Goal: Information Seeking & Learning: Learn about a topic

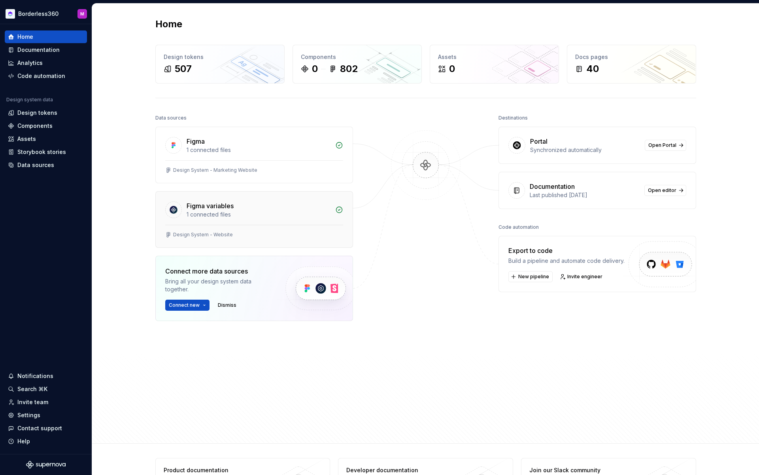
click at [264, 202] on div "Figma variables" at bounding box center [259, 205] width 144 height 9
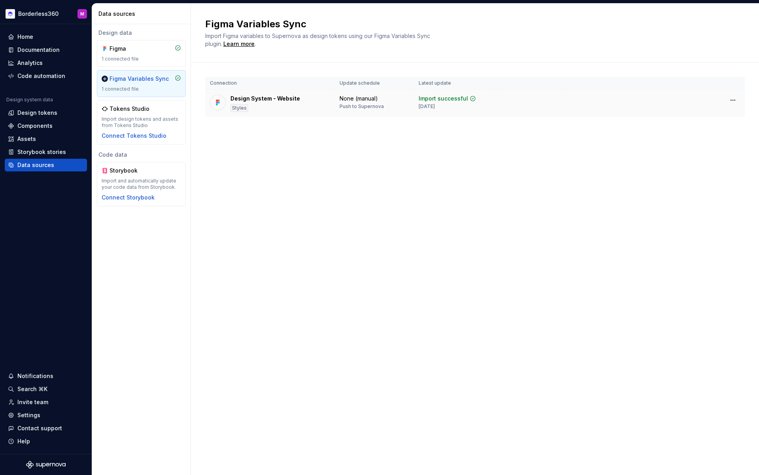
click at [294, 104] on div "Design System - Website Styles" at bounding box center [266, 103] width 70 height 17
click at [265, 106] on div "Design System - Website Styles" at bounding box center [266, 103] width 70 height 17
click at [267, 106] on div "Design System - Website Styles" at bounding box center [266, 103] width 70 height 17
click at [273, 93] on td "Design System - Website Styles" at bounding box center [270, 103] width 130 height 27
click at [275, 93] on td "Design System - Website Styles" at bounding box center [270, 103] width 130 height 27
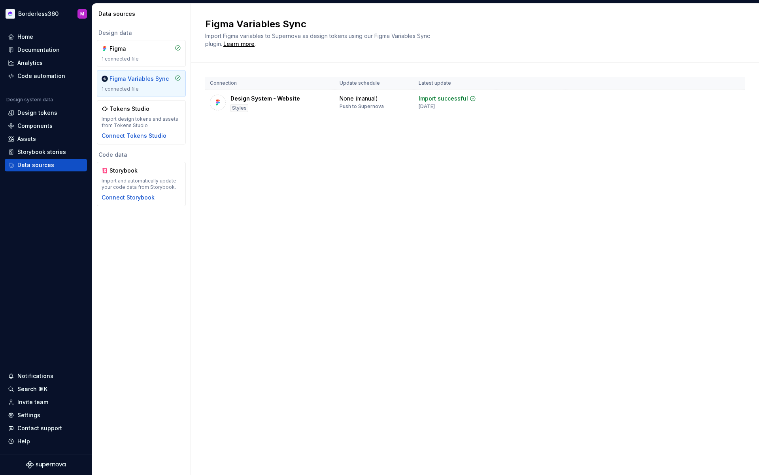
click at [231, 82] on th "Connection" at bounding box center [270, 83] width 130 height 13
drag, startPoint x: 307, startPoint y: 140, endPoint x: 308, endPoint y: 148, distance: 8.4
click at [308, 140] on div "Connection Update schedule Latest update Design System - Website Styles None (m…" at bounding box center [475, 104] width 540 height 84
click at [288, 112] on td "Design System - Website Styles" at bounding box center [270, 103] width 130 height 27
click at [148, 57] on div "1 connected file" at bounding box center [141, 59] width 79 height 6
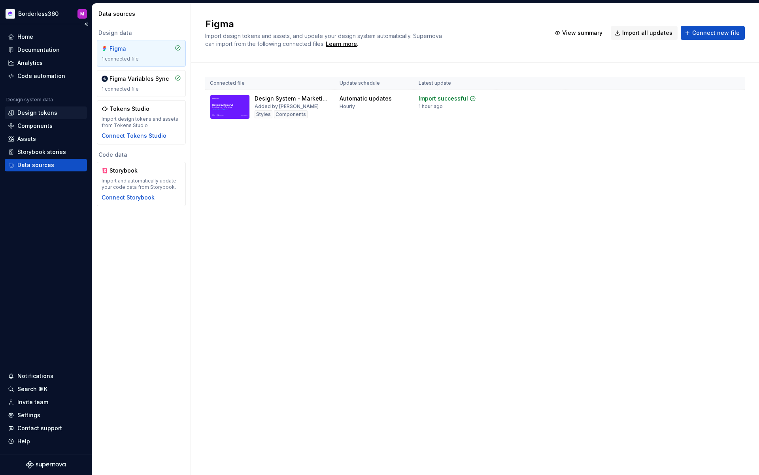
click at [49, 110] on div "Design tokens" at bounding box center [37, 113] width 40 height 8
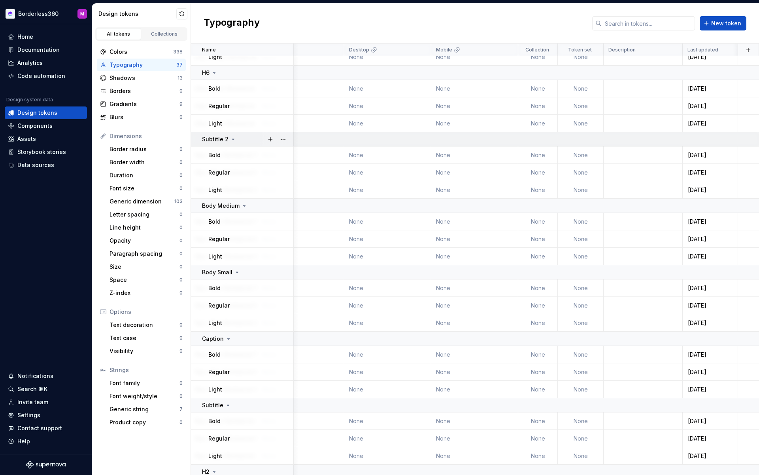
scroll to position [340, 0]
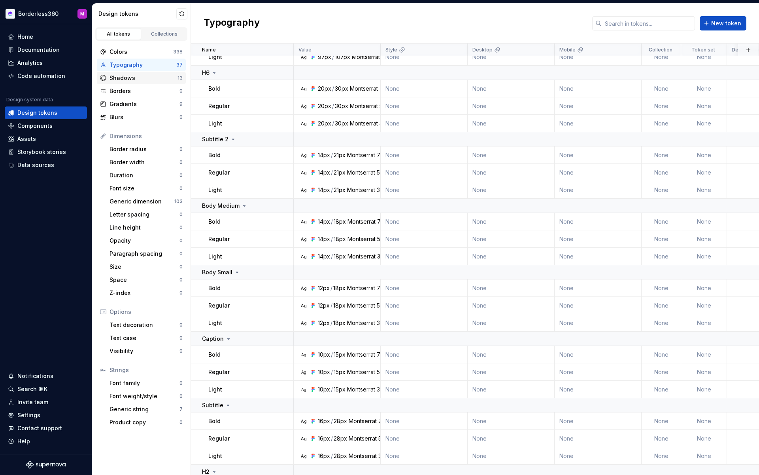
click at [149, 79] on div "Shadows" at bounding box center [144, 78] width 68 height 8
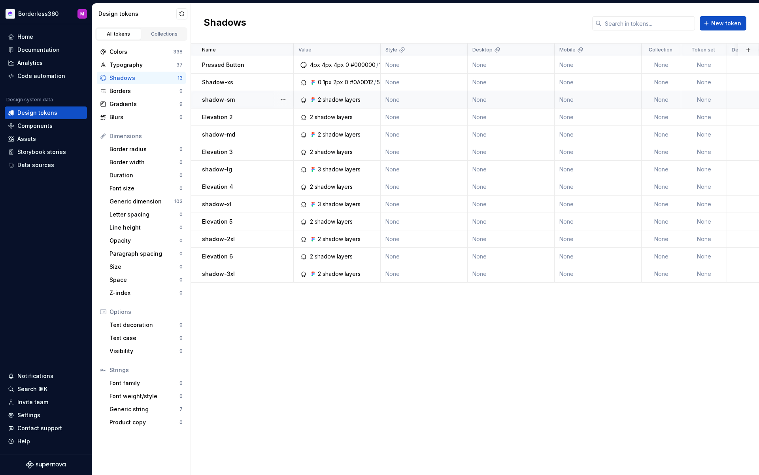
click at [340, 100] on div "2 shadow layers" at bounding box center [339, 100] width 43 height 8
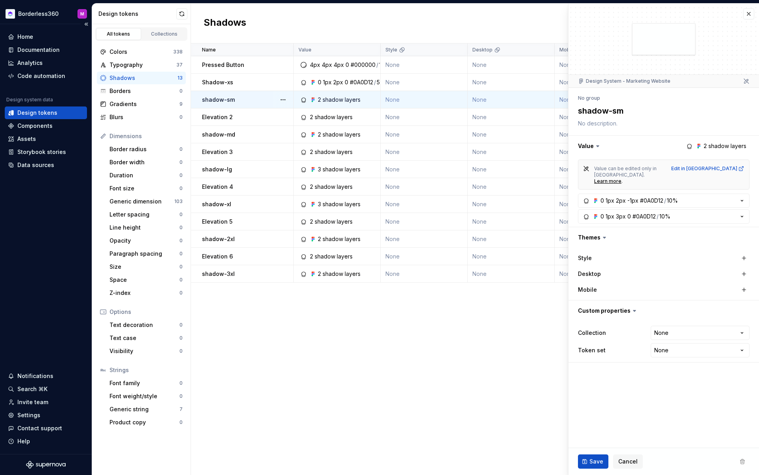
type textarea "*"
click at [154, 149] on div "Border radius" at bounding box center [145, 149] width 70 height 8
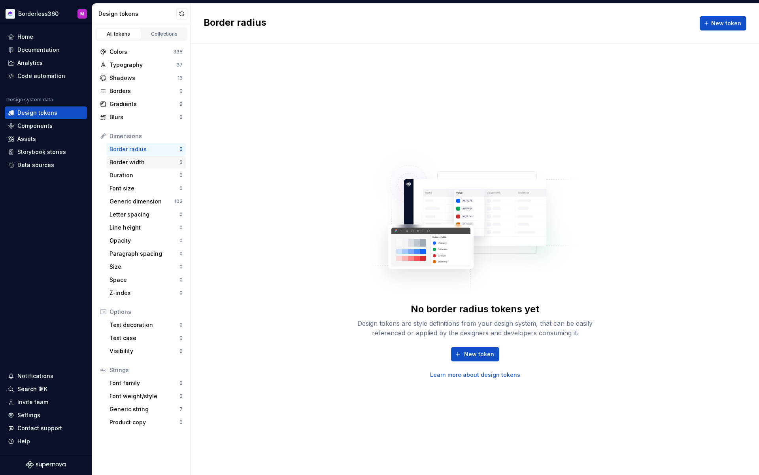
click at [158, 160] on div "Border width" at bounding box center [145, 162] width 70 height 8
click at [158, 161] on div "Border width" at bounding box center [145, 162] width 70 height 8
click at [148, 199] on div "Generic dimension" at bounding box center [142, 201] width 65 height 8
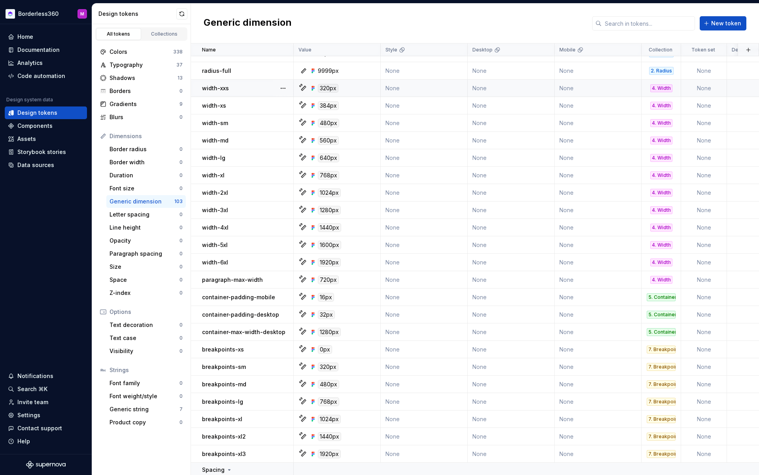
scroll to position [467, 0]
